Goal: Find specific page/section: Find specific page/section

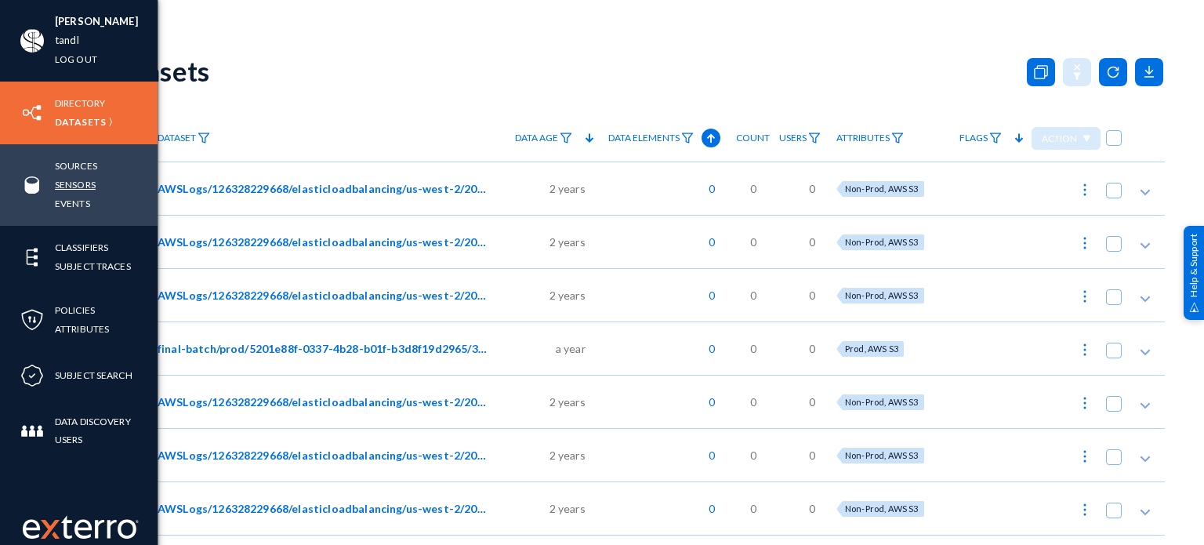
click at [75, 176] on link "Sensors" at bounding box center [75, 185] width 41 height 18
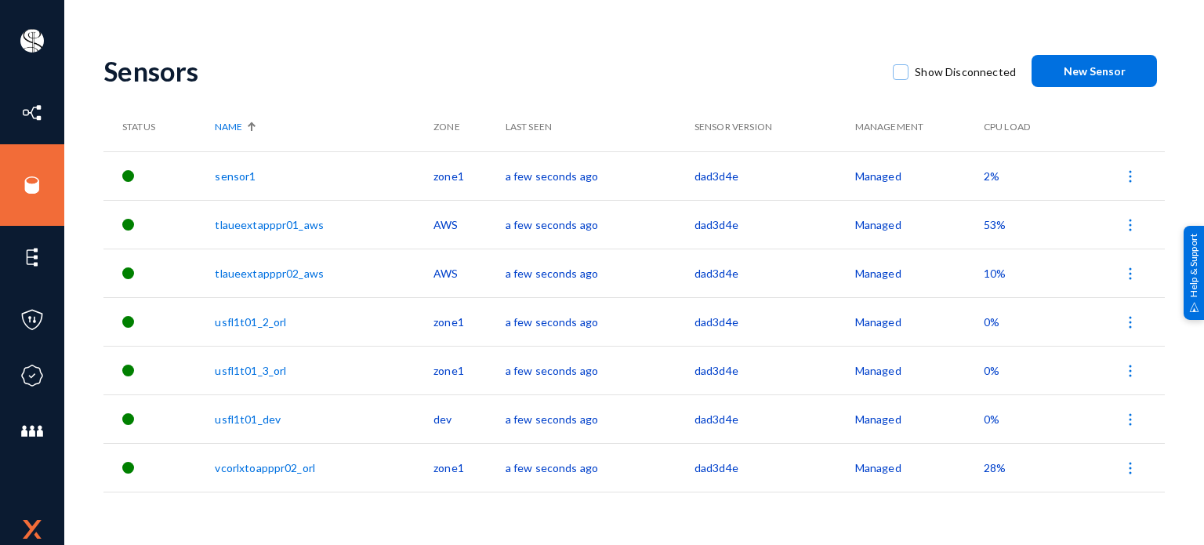
click at [896, 78] on div "Show Disconnected" at bounding box center [954, 71] width 154 height 38
click at [906, 73] on span at bounding box center [900, 72] width 16 height 16
click at [901, 79] on input "Show Disconnected" at bounding box center [901, 80] width 2 height 2
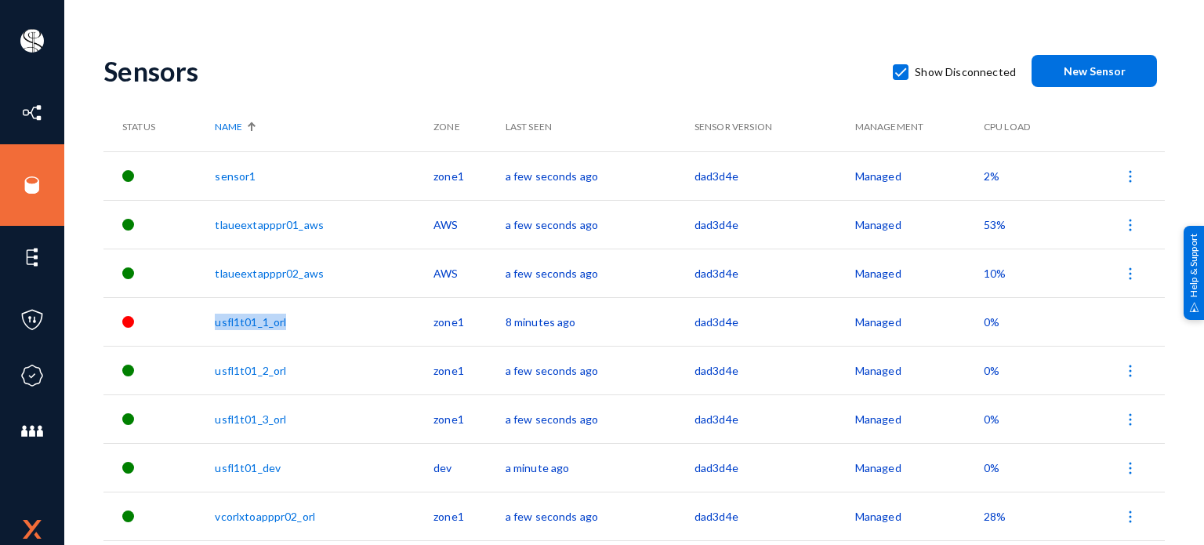
drag, startPoint x: 301, startPoint y: 320, endPoint x: 210, endPoint y: 319, distance: 90.9
click at [210, 319] on tr "usfl1t01_1_orl zone1 8 minutes ago dad3d4e Managed 0%" at bounding box center [633, 321] width 1061 height 49
copy tr "usfl1t01_1_orl"
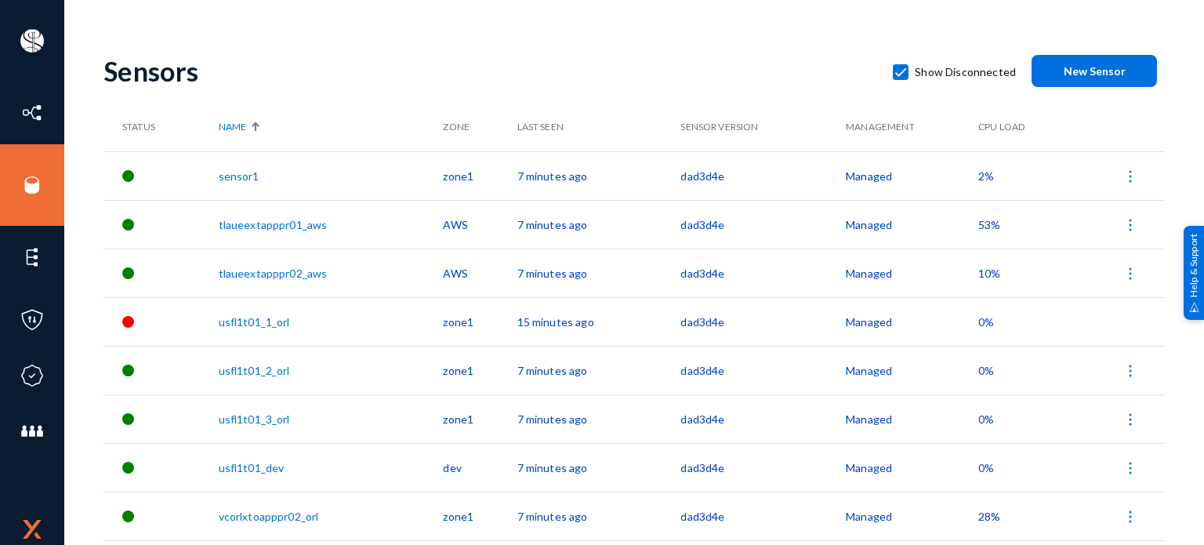
click at [543, 56] on div "Sensors" at bounding box center [489, 71] width 773 height 32
click at [900, 75] on span at bounding box center [900, 72] width 16 height 16
click at [900, 79] on input "Show Disconnected" at bounding box center [901, 80] width 2 height 2
checkbox input "false"
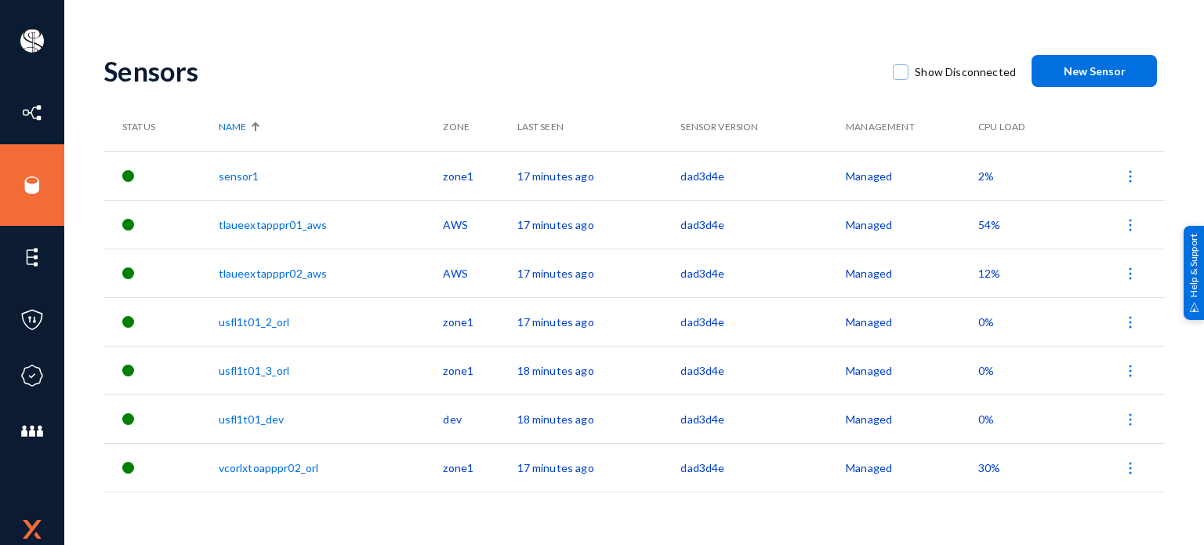
click at [621, 39] on div "Sensors Show Disconnected New Sensor" at bounding box center [633, 70] width 1061 height 63
